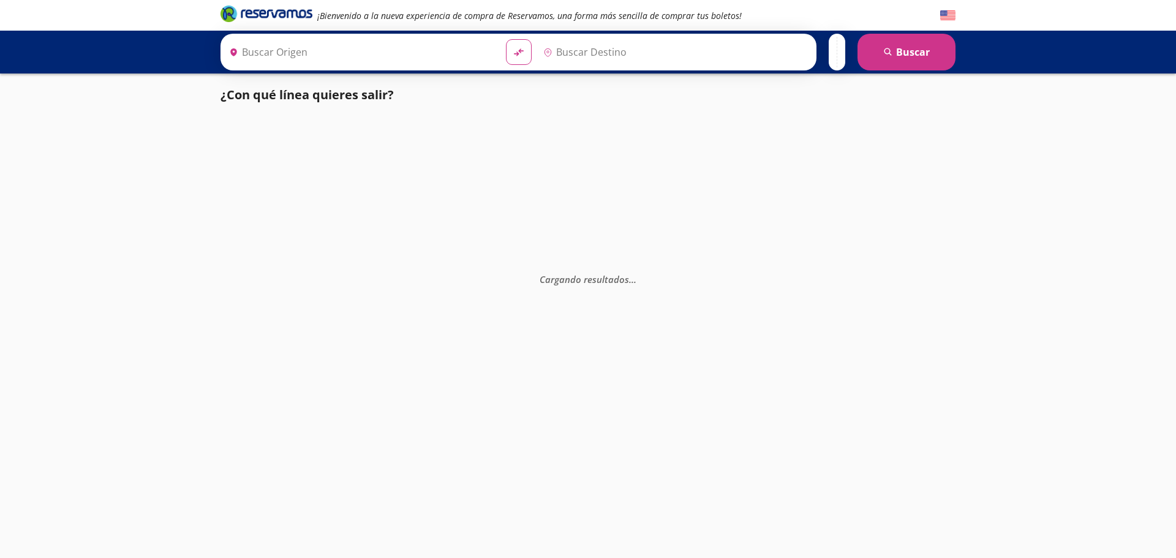
type input "Manzanillo, Colima"
type input "Colima, Colima"
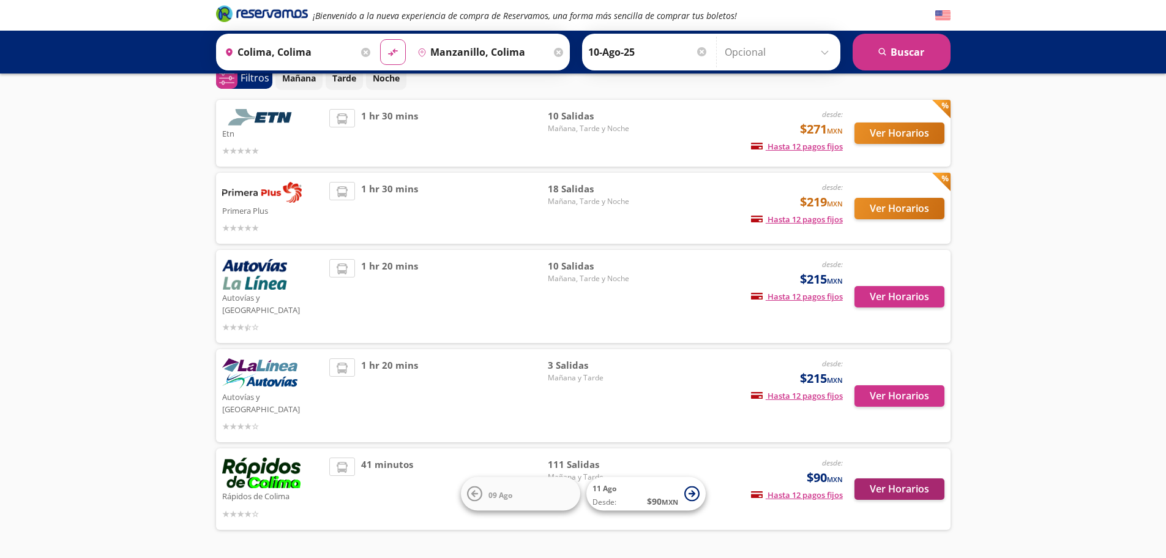
scroll to position [77, 0]
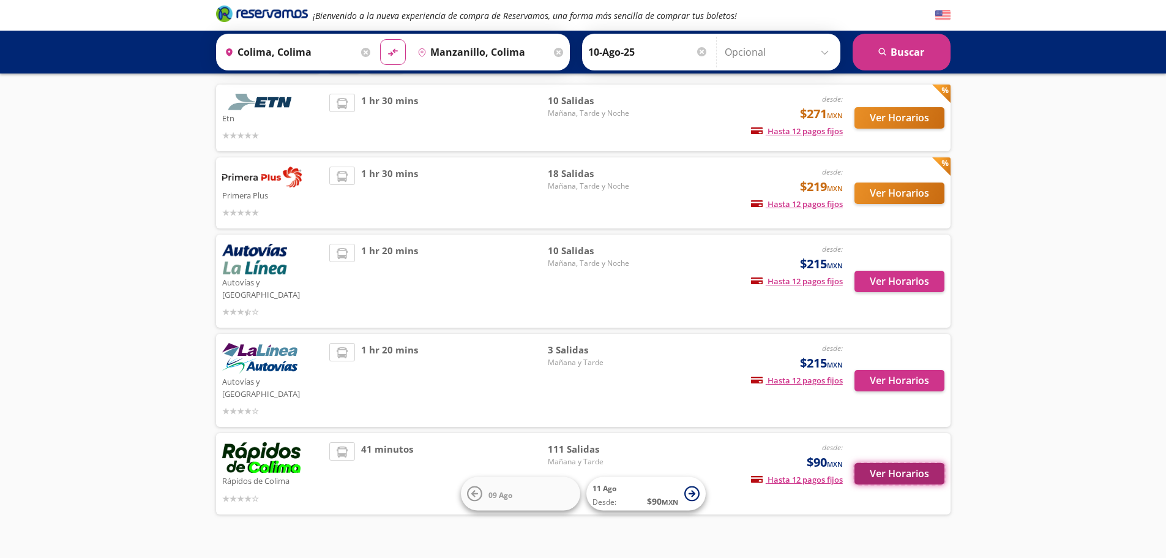
click at [883, 463] on button "Ver Horarios" at bounding box center [900, 473] width 90 height 21
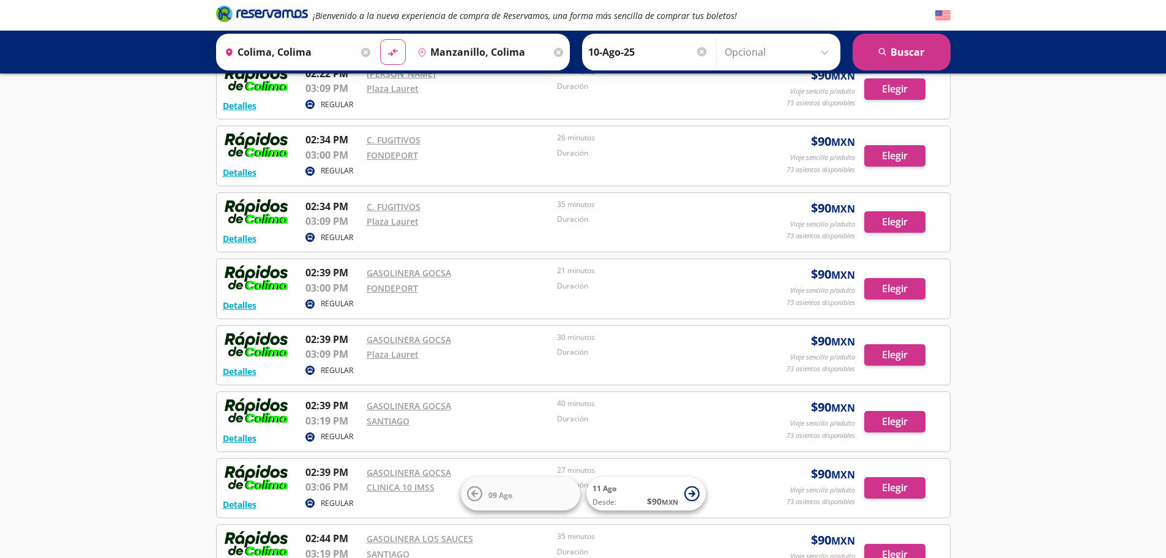
scroll to position [4158, 0]
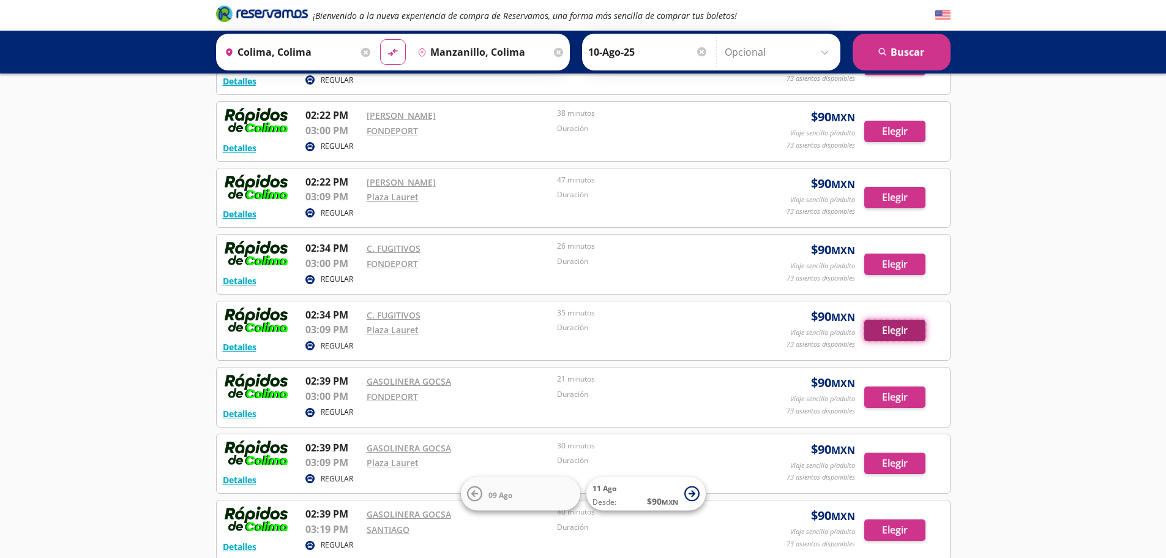
click at [896, 328] on button "Elegir" at bounding box center [895, 330] width 61 height 21
